Goal: Book appointment/travel/reservation

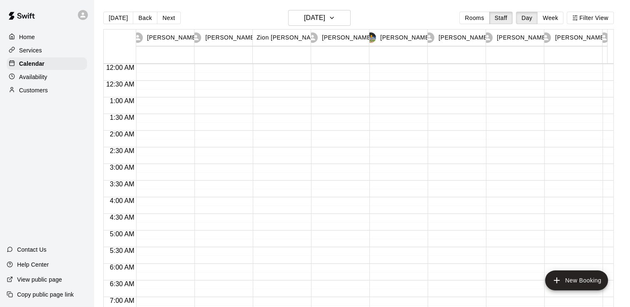
scroll to position [452, 0]
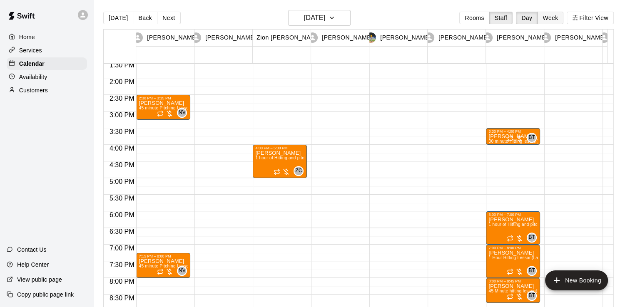
click at [547, 18] on button "Week" at bounding box center [550, 18] width 26 height 12
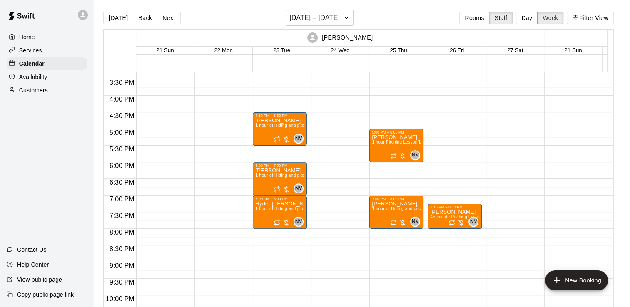
scroll to position [510, 0]
click at [329, 19] on h6 "[DATE] – [DATE]" at bounding box center [315, 18] width 50 height 12
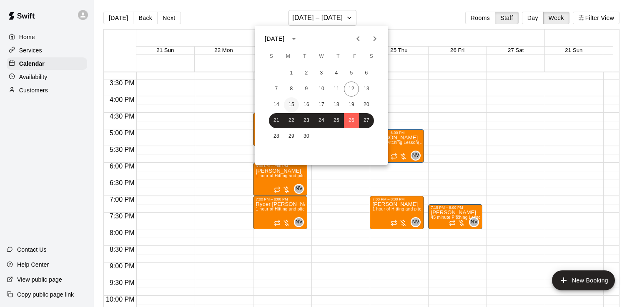
click at [293, 105] on button "15" at bounding box center [291, 104] width 15 height 15
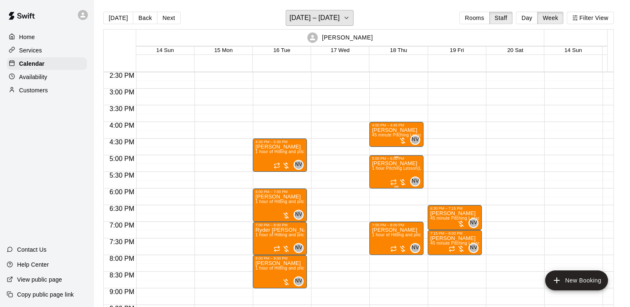
scroll to position [482, 0]
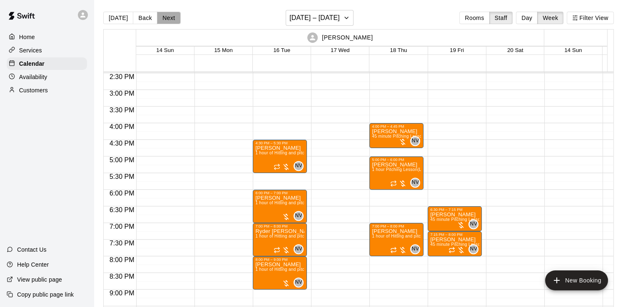
click at [159, 21] on button "Next" at bounding box center [168, 18] width 23 height 12
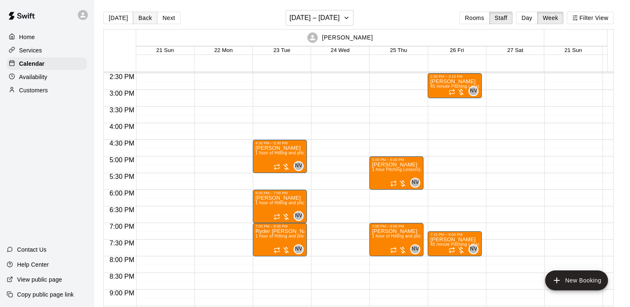
click at [145, 19] on button "Back" at bounding box center [145, 18] width 25 height 12
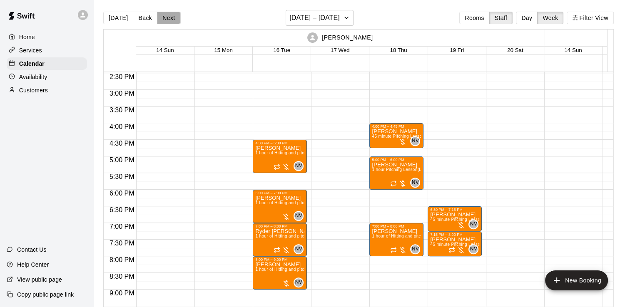
click at [157, 18] on button "Next" at bounding box center [168, 18] width 23 height 12
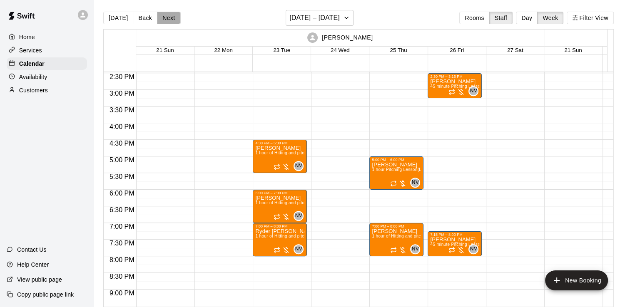
click at [157, 18] on button "Next" at bounding box center [168, 18] width 23 height 12
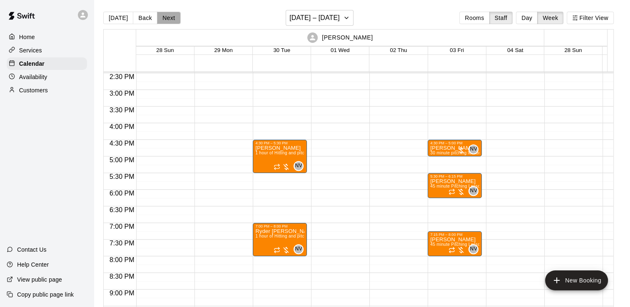
click at [157, 18] on button "Next" at bounding box center [168, 18] width 23 height 12
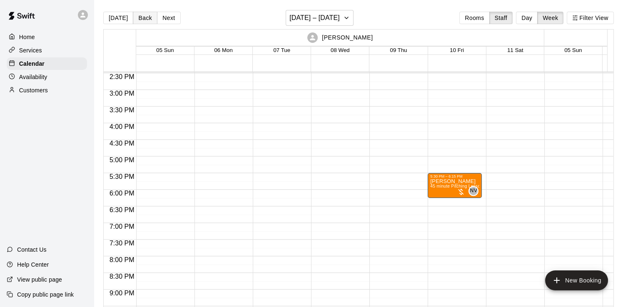
click at [139, 16] on button "Back" at bounding box center [145, 18] width 25 height 12
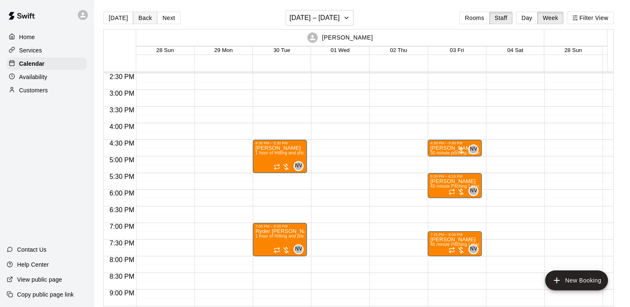
click at [139, 16] on button "Back" at bounding box center [145, 18] width 25 height 12
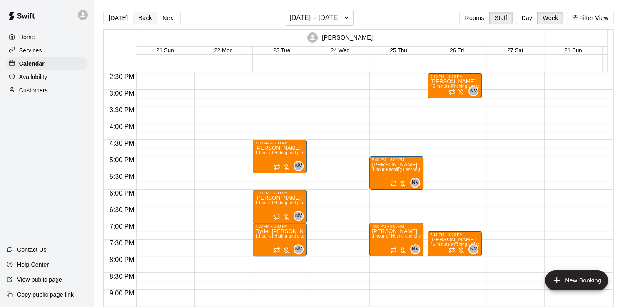
click at [139, 16] on button "Back" at bounding box center [145, 18] width 25 height 12
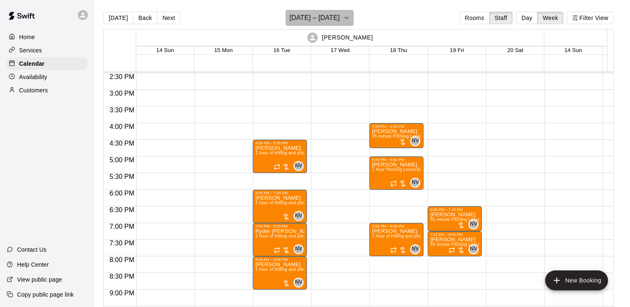
click at [298, 23] on h6 "[DATE] – [DATE]" at bounding box center [315, 18] width 50 height 12
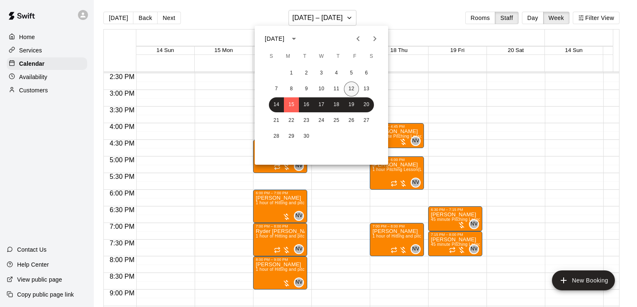
click at [347, 89] on button "12" at bounding box center [351, 89] width 15 height 15
